Goal: Check status: Check status

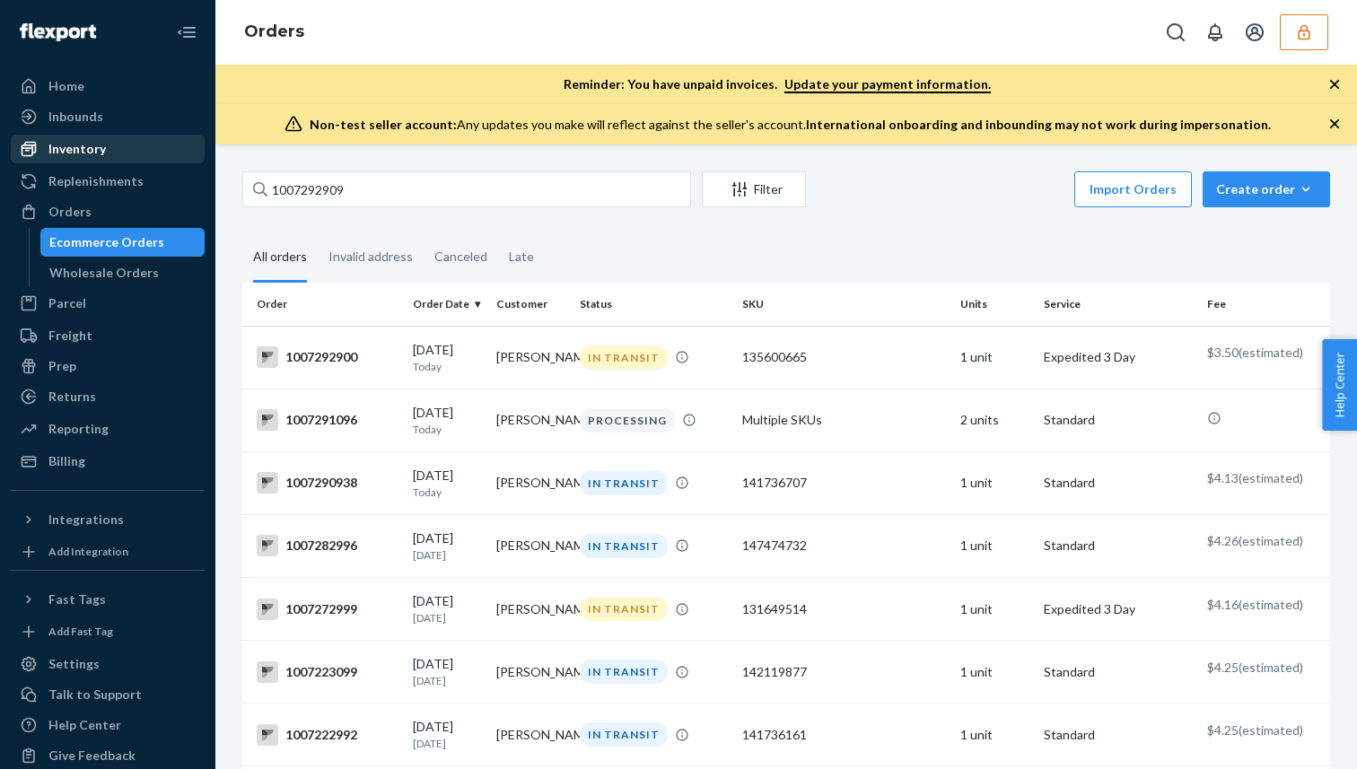
click at [122, 149] on div "Inventory" at bounding box center [108, 148] width 190 height 25
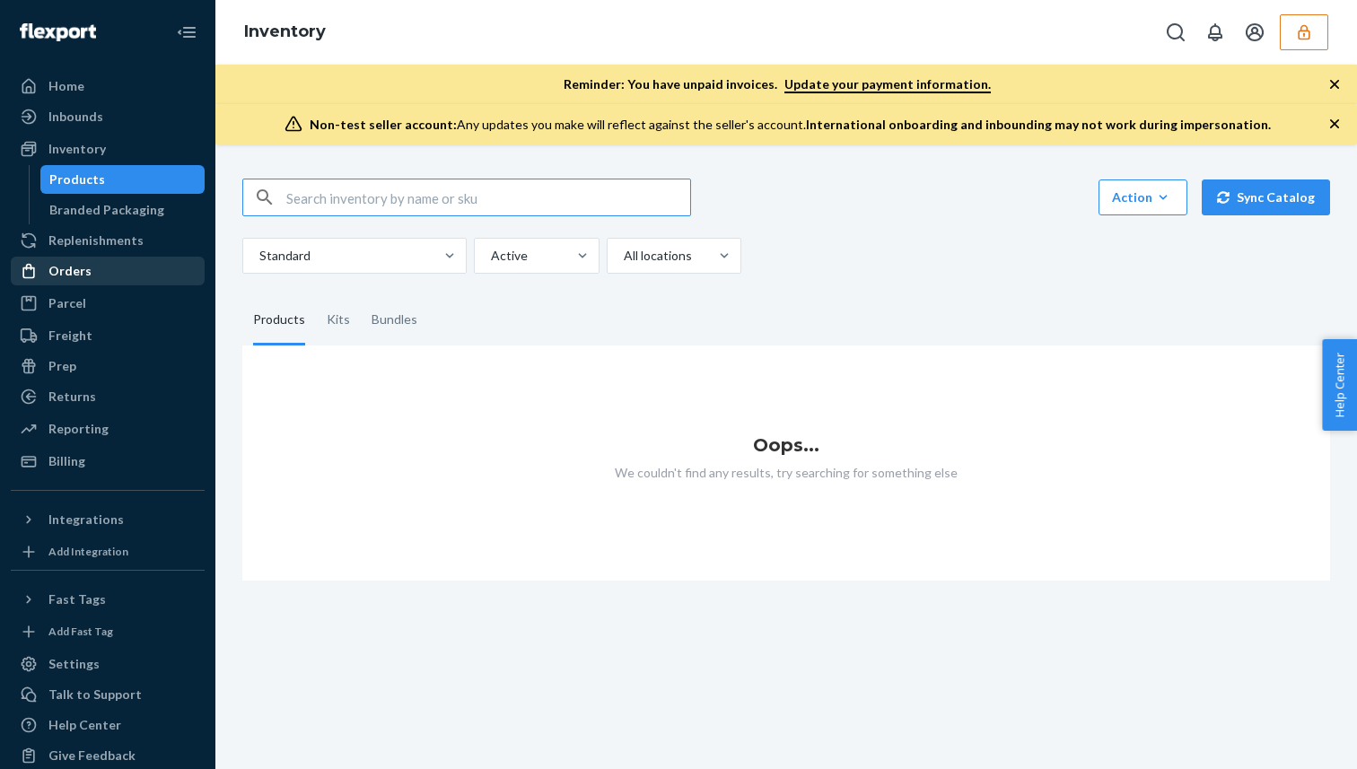
click at [119, 259] on div "Orders" at bounding box center [108, 271] width 190 height 25
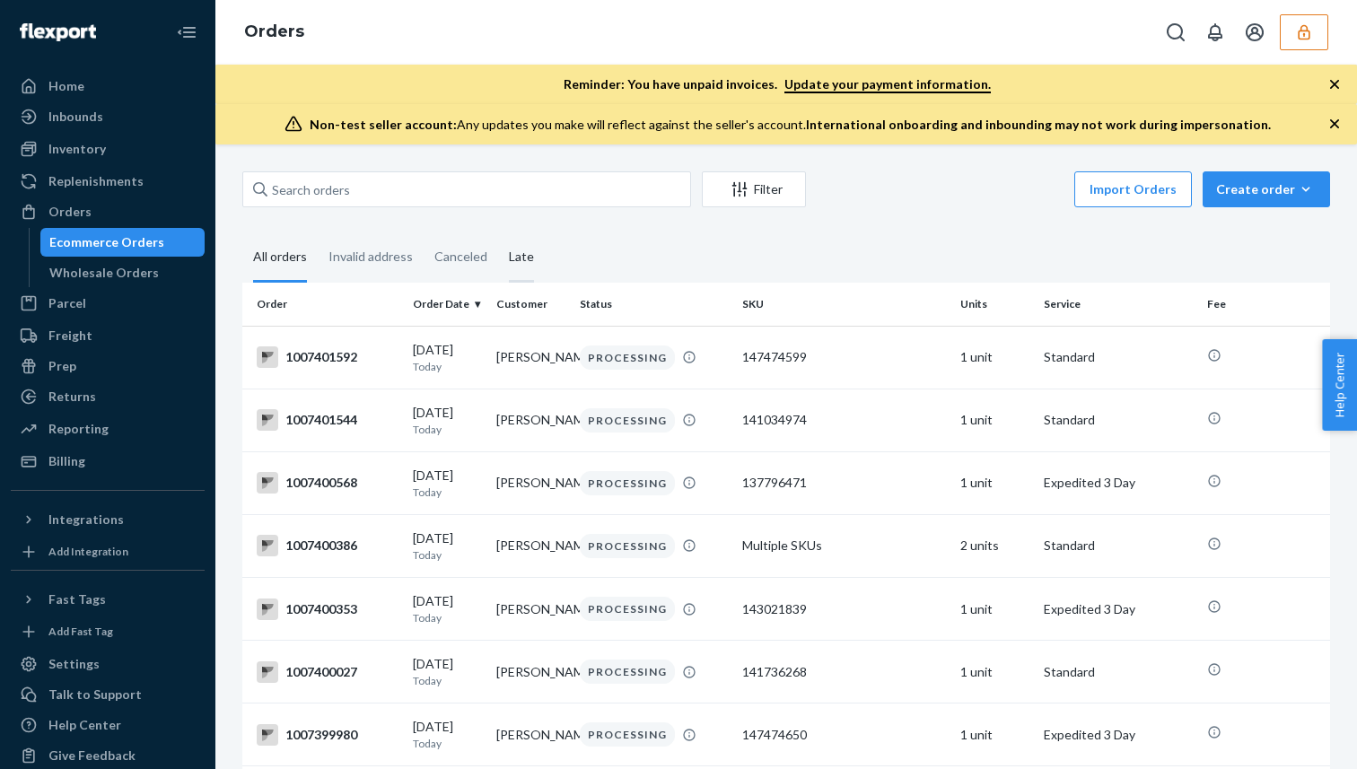
click at [520, 261] on div "Late" at bounding box center [521, 257] width 25 height 49
click at [498, 233] on input "Late" at bounding box center [498, 233] width 0 height 0
click at [151, 102] on link "Inbounds" at bounding box center [108, 116] width 194 height 29
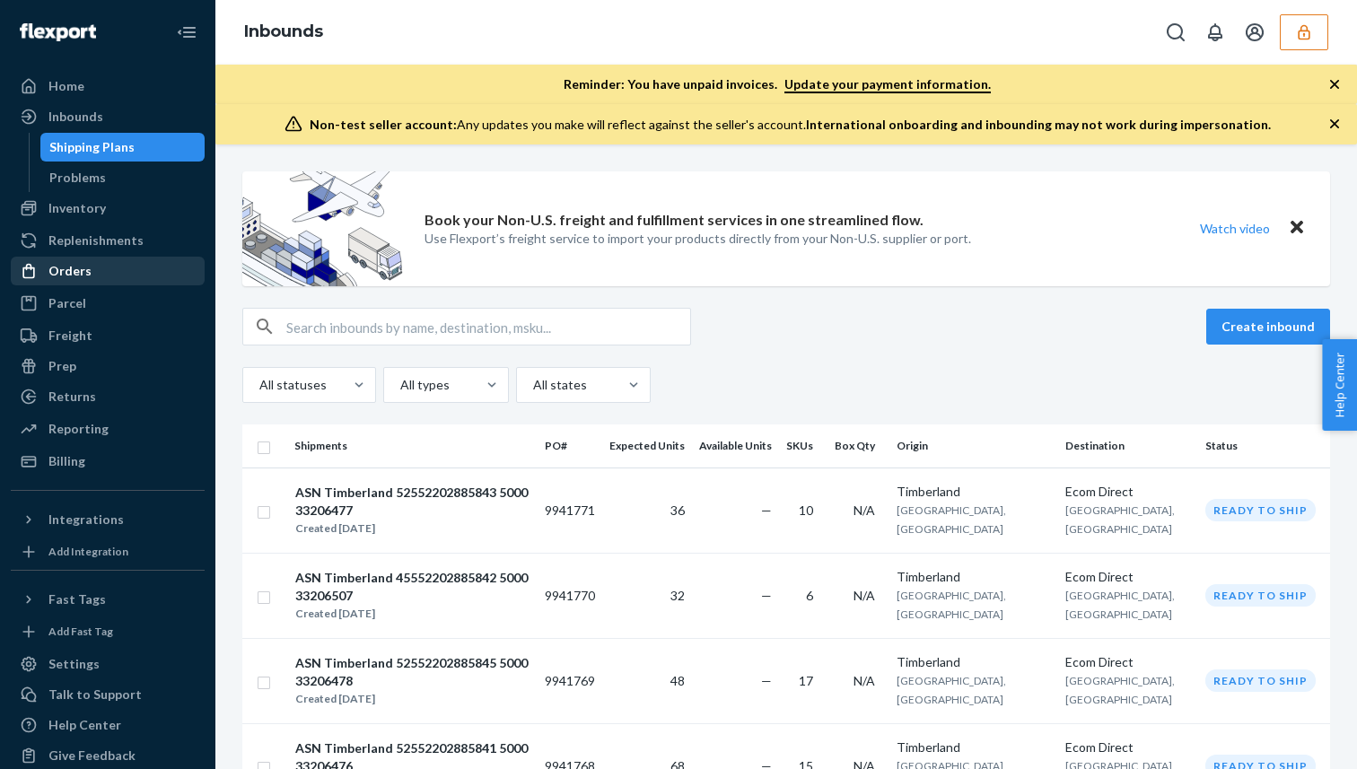
click at [136, 264] on div "Orders" at bounding box center [108, 271] width 190 height 25
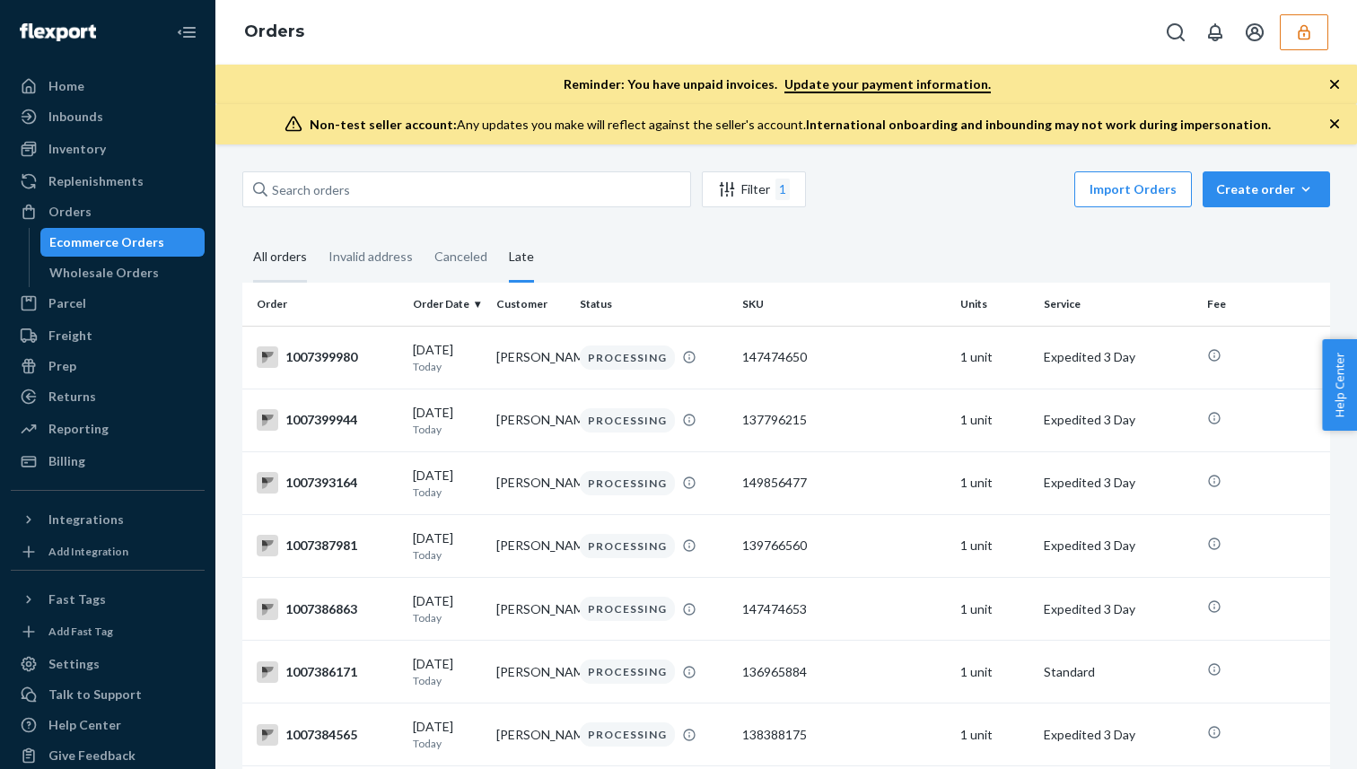
click at [288, 258] on div "All orders" at bounding box center [280, 257] width 54 height 49
click at [242, 233] on input "All orders" at bounding box center [242, 233] width 0 height 0
click at [742, 192] on icon "Filter" at bounding box center [740, 189] width 18 height 18
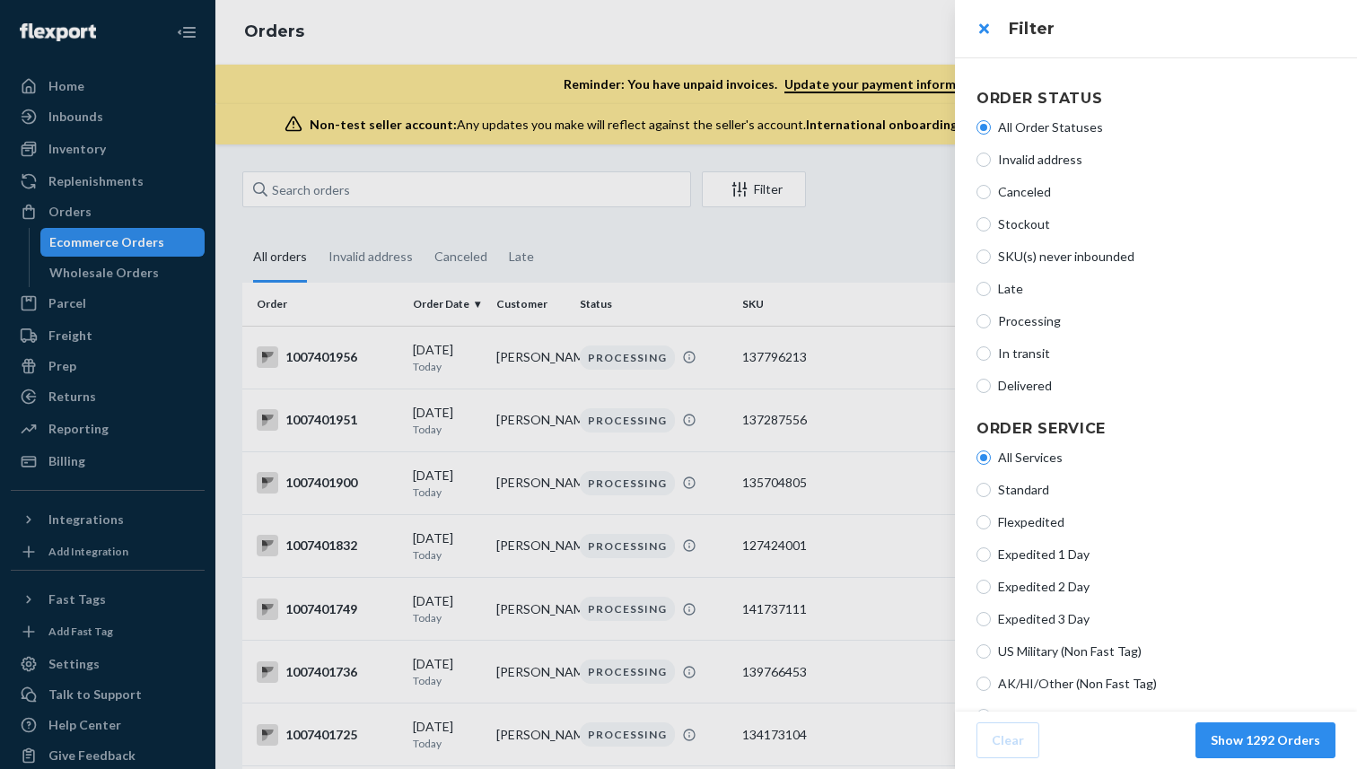
click at [1023, 386] on span "Delivered" at bounding box center [1167, 386] width 338 height 18
click at [991, 386] on input "Delivered" at bounding box center [984, 386] width 14 height 14
radio input "true"
radio input "false"
click at [1254, 731] on button "Show 62 Orders" at bounding box center [1273, 741] width 126 height 36
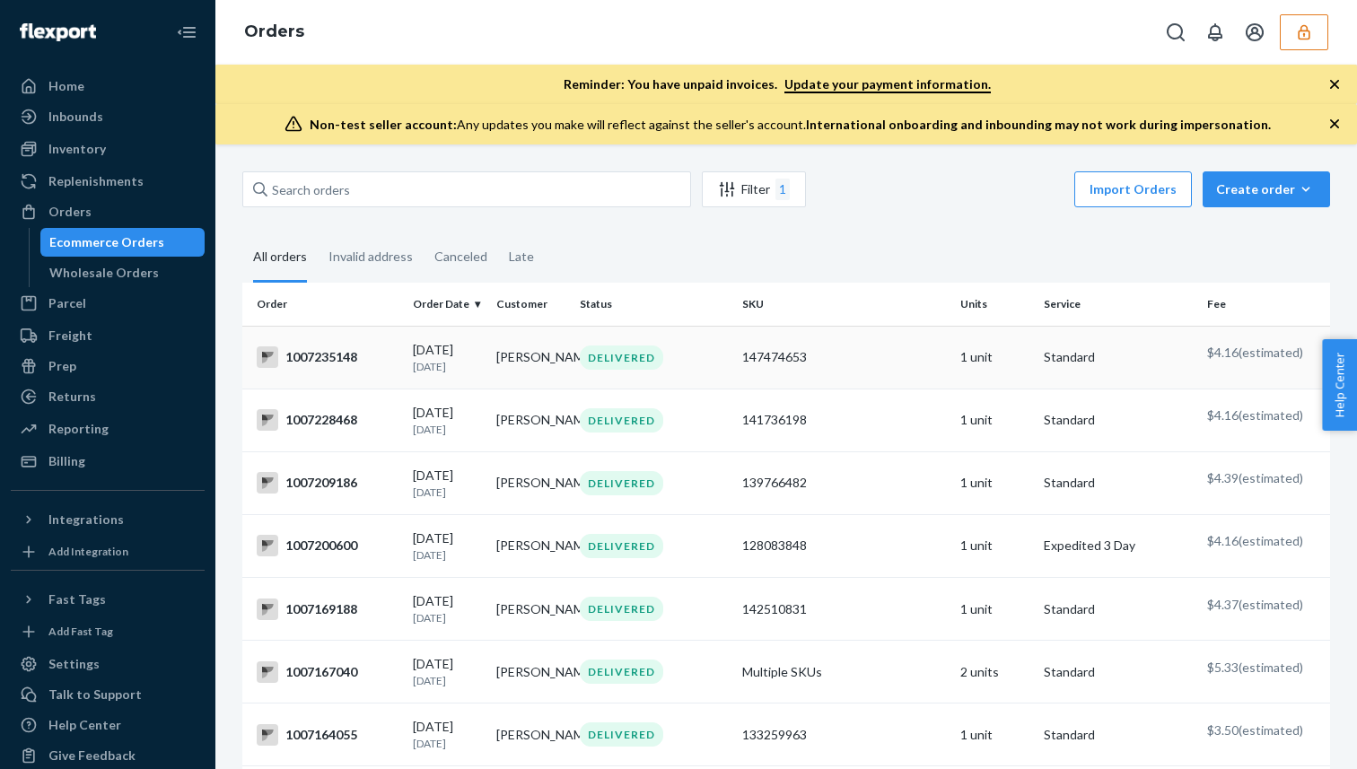
click at [527, 356] on td "Chelesia overstreet" at bounding box center [530, 357] width 83 height 63
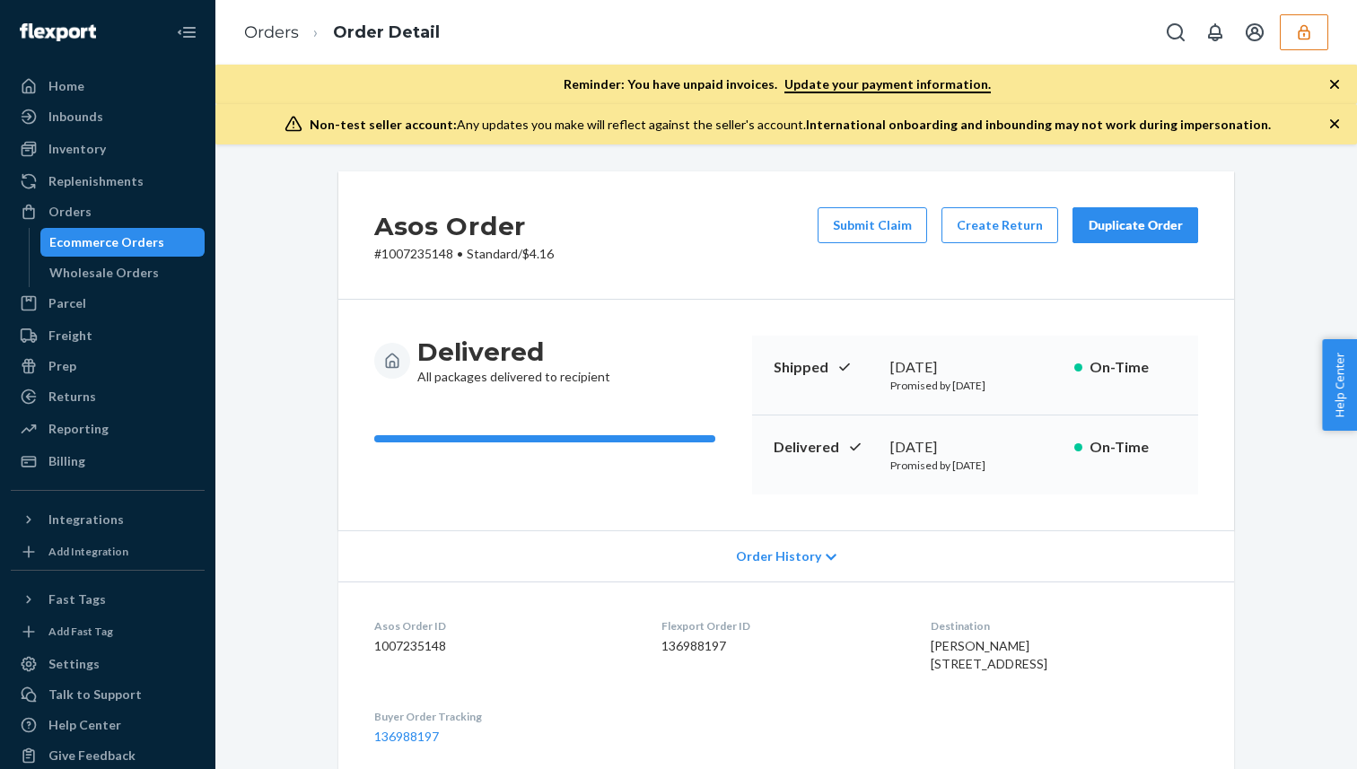
click at [988, 672] on span "Chelesia overstreet 1921 Emerald Vista Blvd Wylie, TX 75098-1839 US" at bounding box center [989, 654] width 117 height 33
copy span "75098"
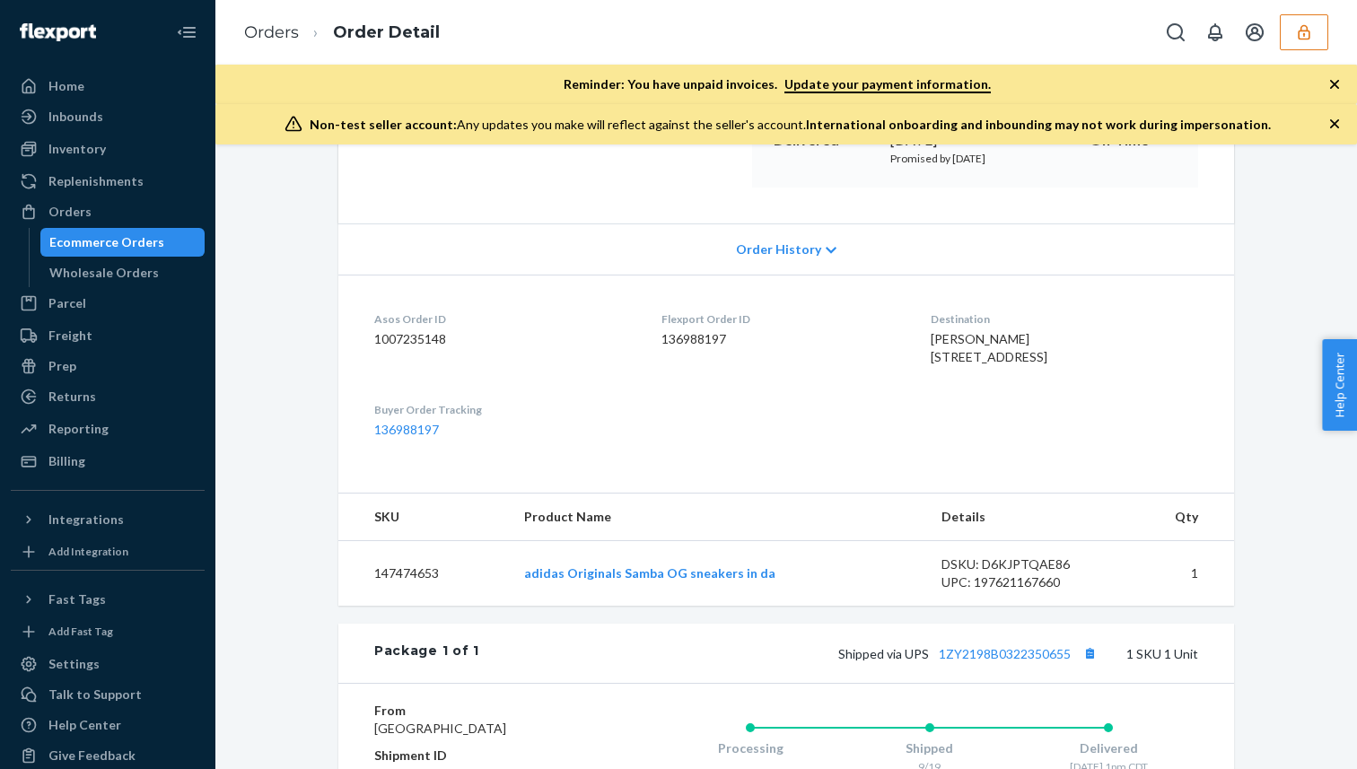
scroll to position [325, 0]
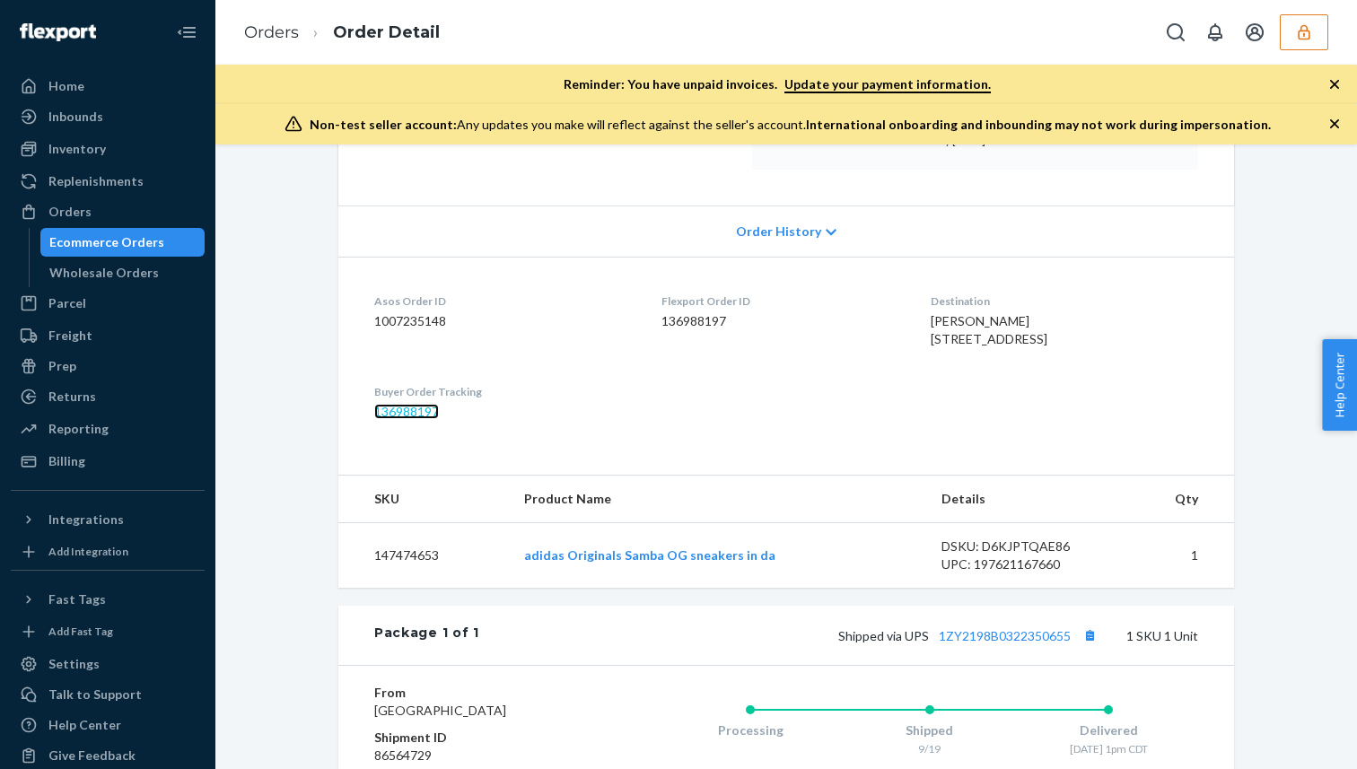
click at [397, 419] on link "136988197" at bounding box center [406, 411] width 65 height 15
click at [66, 204] on div "Orders" at bounding box center [69, 212] width 43 height 18
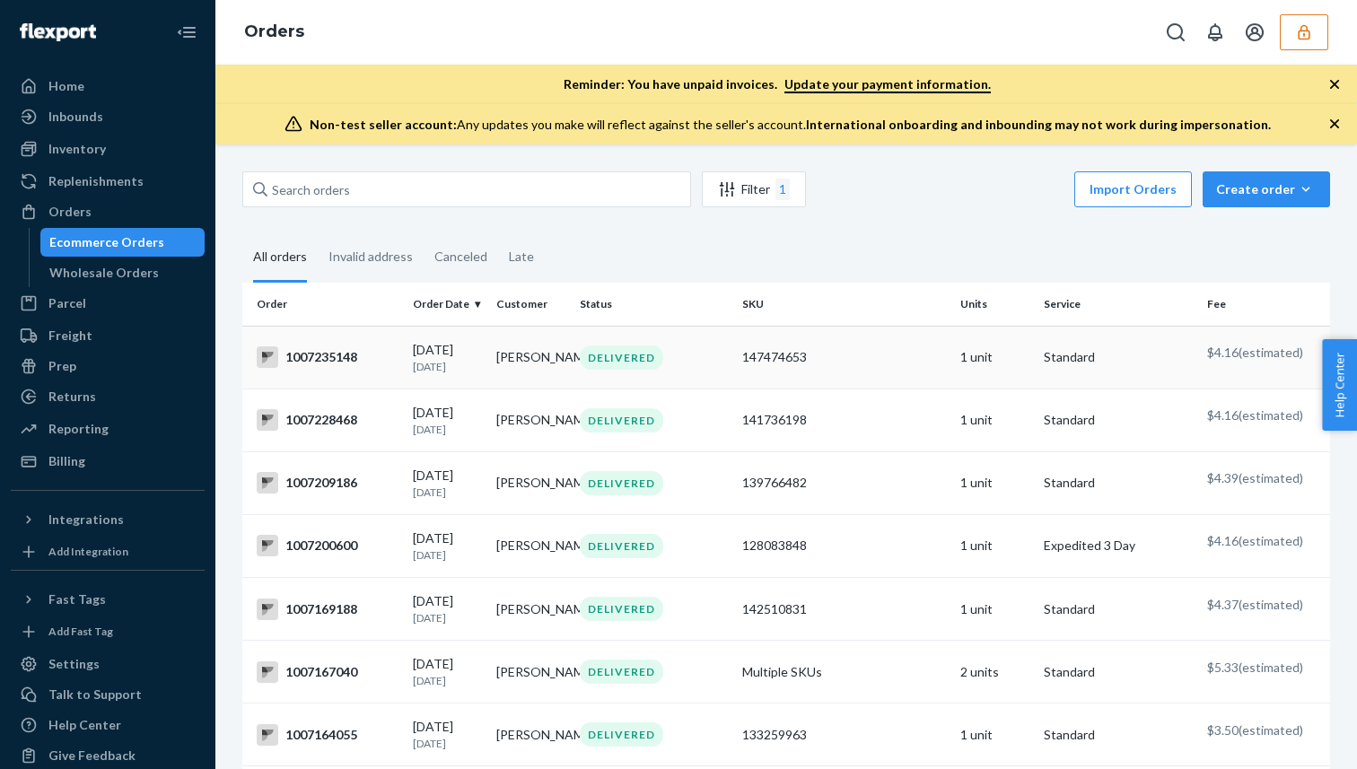
scroll to position [1271, 0]
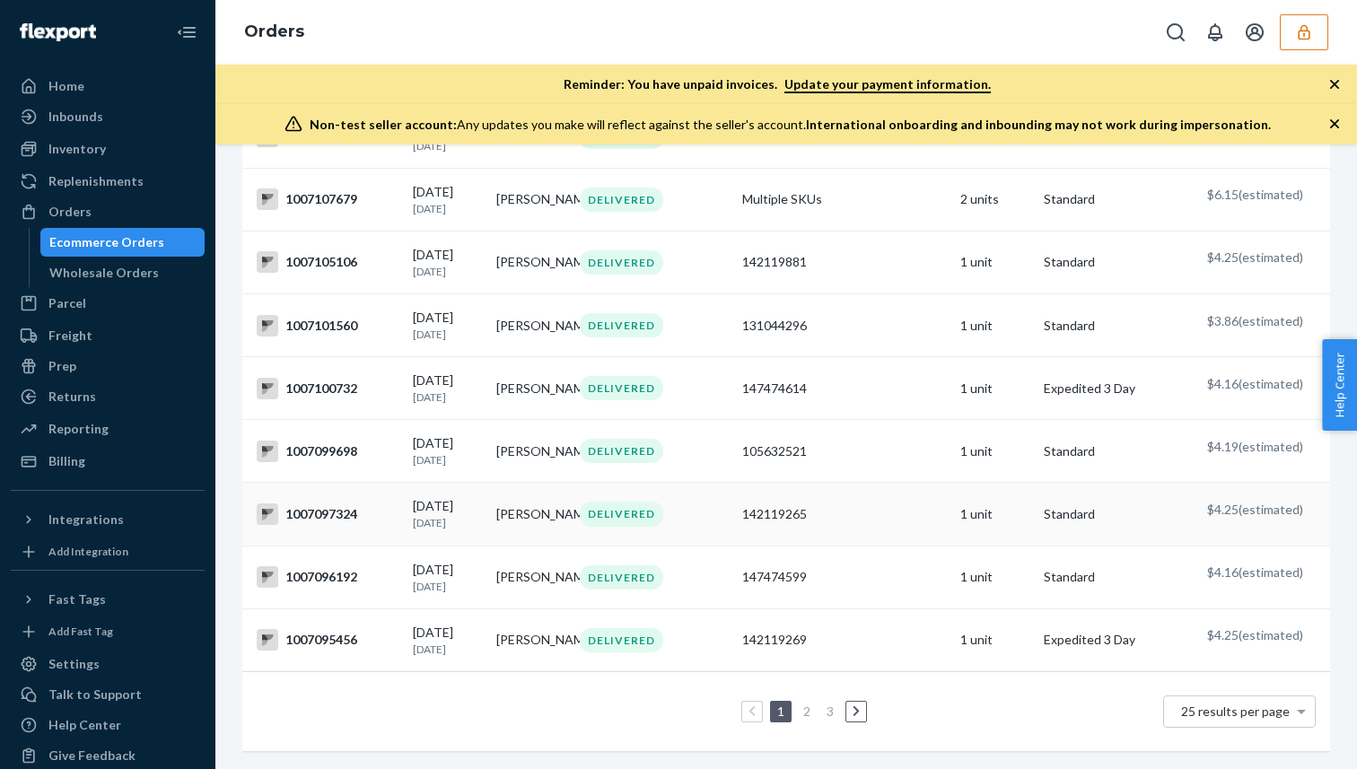
click at [524, 540] on td "Courtney McKnight" at bounding box center [530, 514] width 83 height 63
